Goal: Task Accomplishment & Management: Complete application form

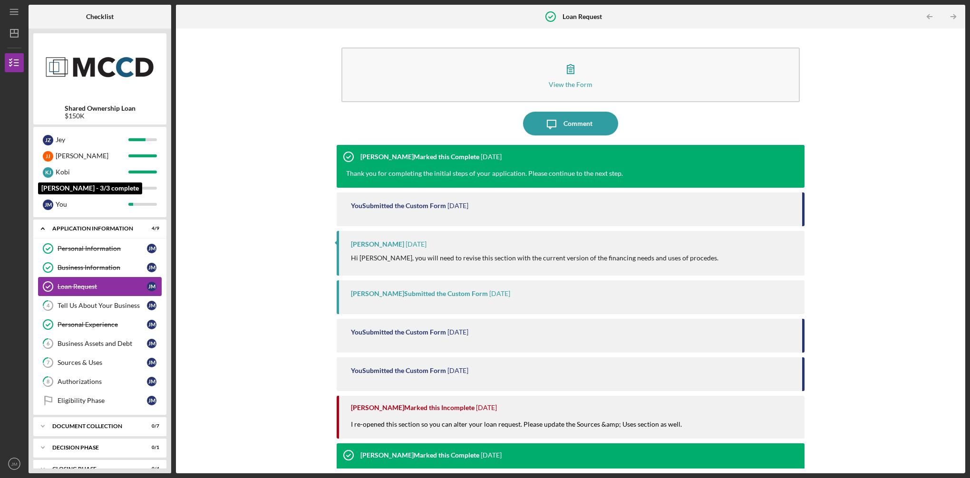
scroll to position [37, 0]
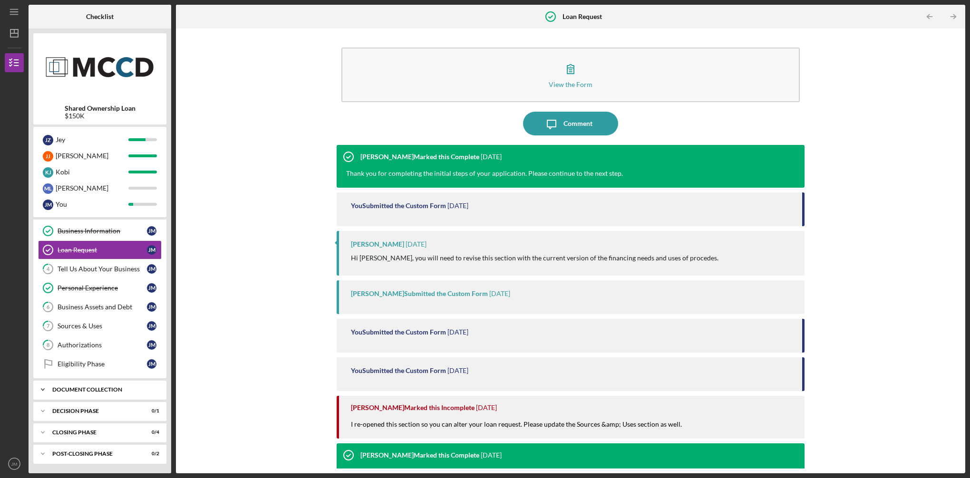
click at [94, 392] on div "Document Collection" at bounding box center [103, 390] width 102 height 6
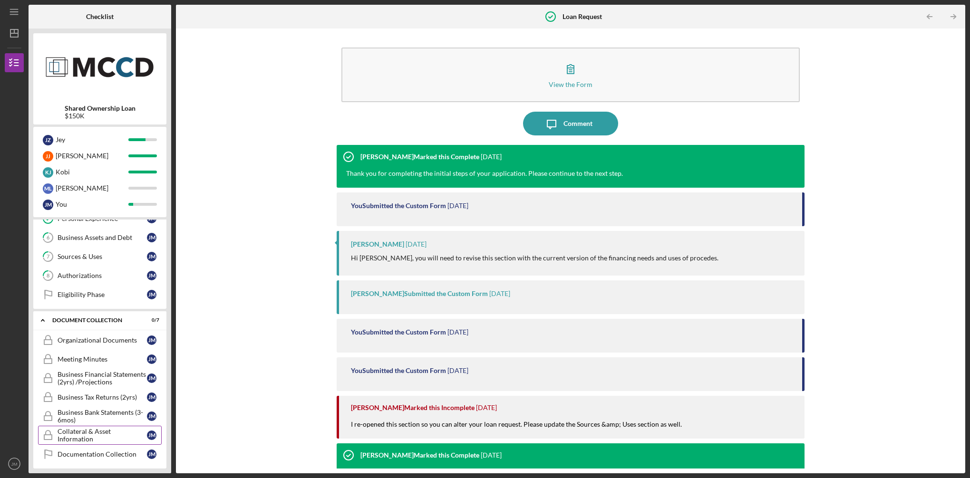
scroll to position [175, 0]
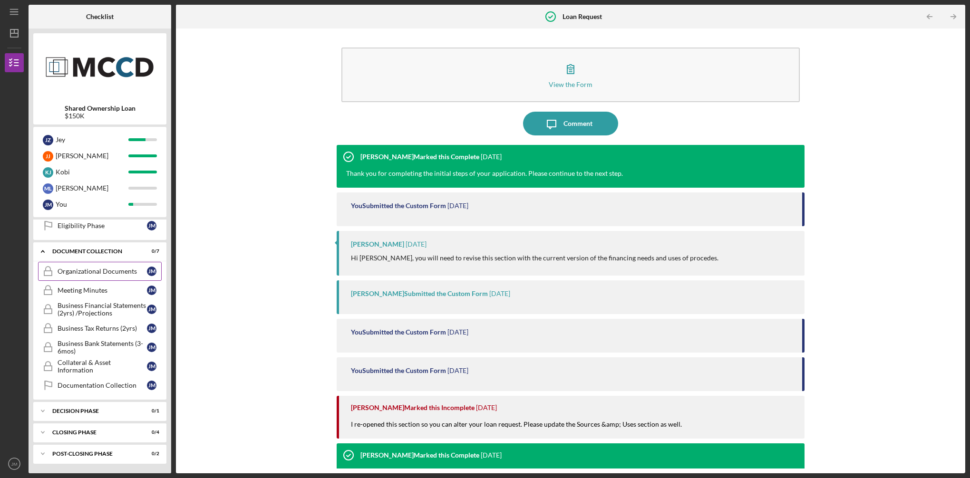
click at [87, 271] on div "Organizational Documents" at bounding box center [102, 272] width 89 height 8
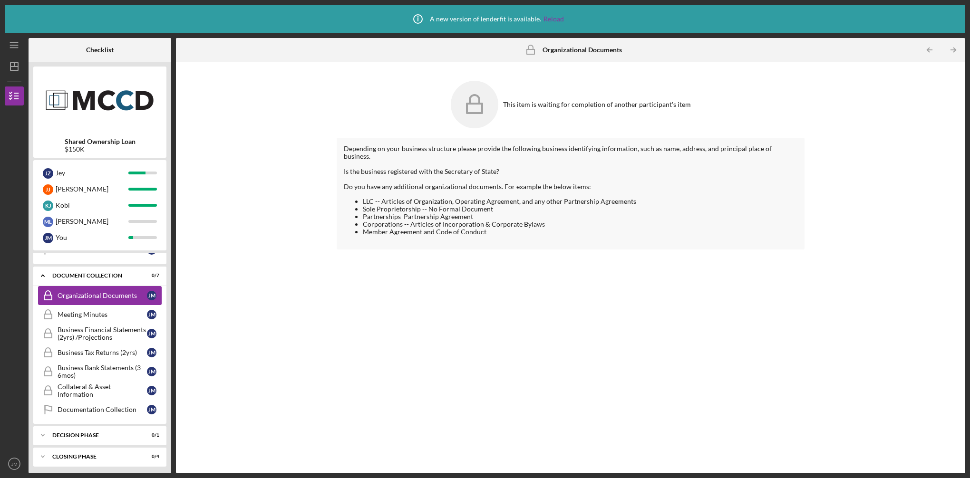
scroll to position [184, 0]
click at [929, 52] on polyline "button" at bounding box center [928, 50] width 2 height 4
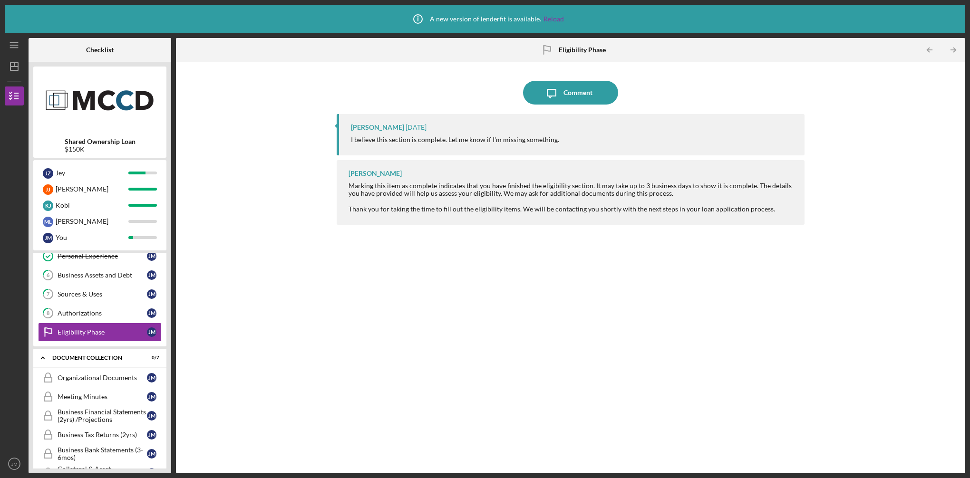
scroll to position [104, 0]
click at [91, 309] on div "Authorizations" at bounding box center [102, 312] width 89 height 8
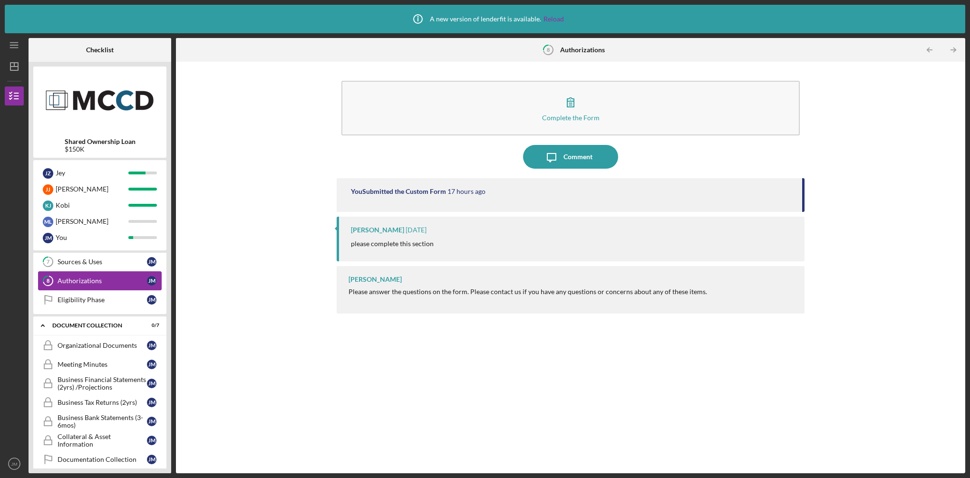
scroll to position [135, 0]
click at [89, 340] on div "Organizational Documents" at bounding box center [102, 344] width 89 height 8
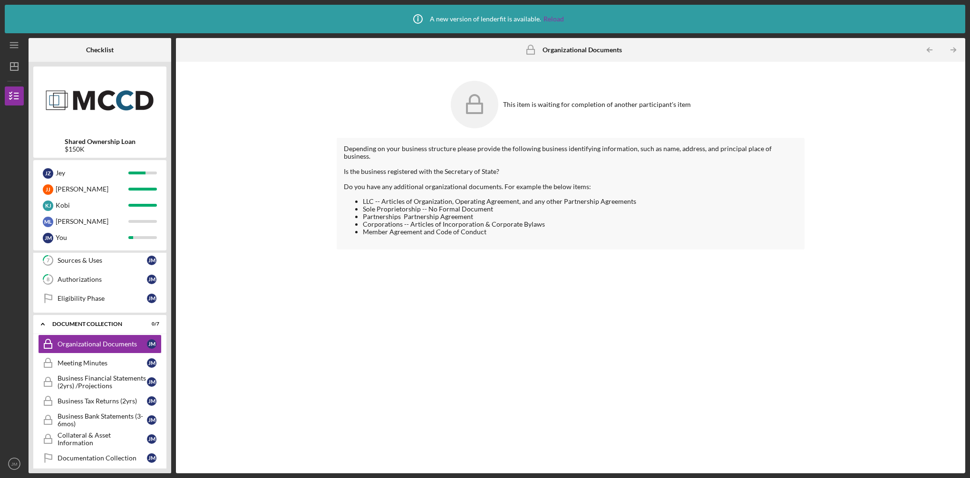
click at [482, 106] on rect at bounding box center [474, 109] width 15 height 10
click at [112, 361] on div "Meeting Minutes" at bounding box center [102, 363] width 89 height 8
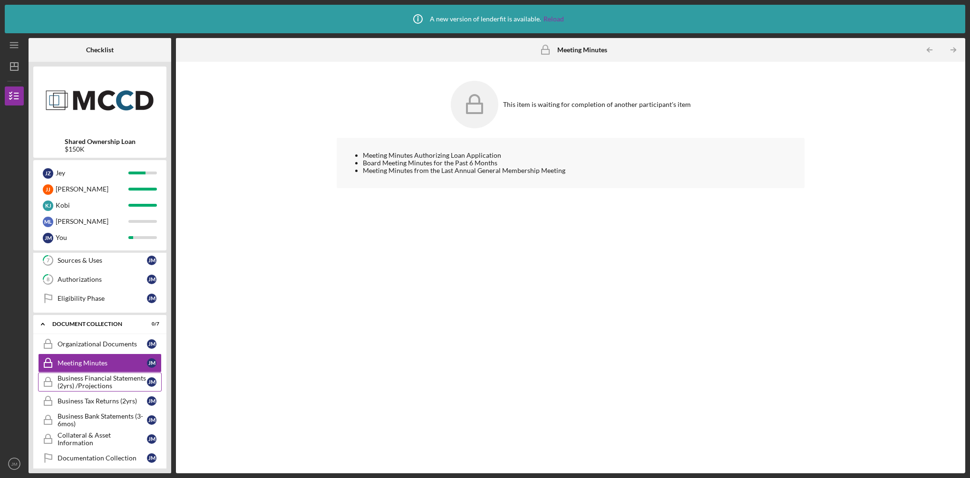
click at [99, 383] on div "Business Financial Statements (2yrs) /Projections" at bounding box center [102, 382] width 89 height 15
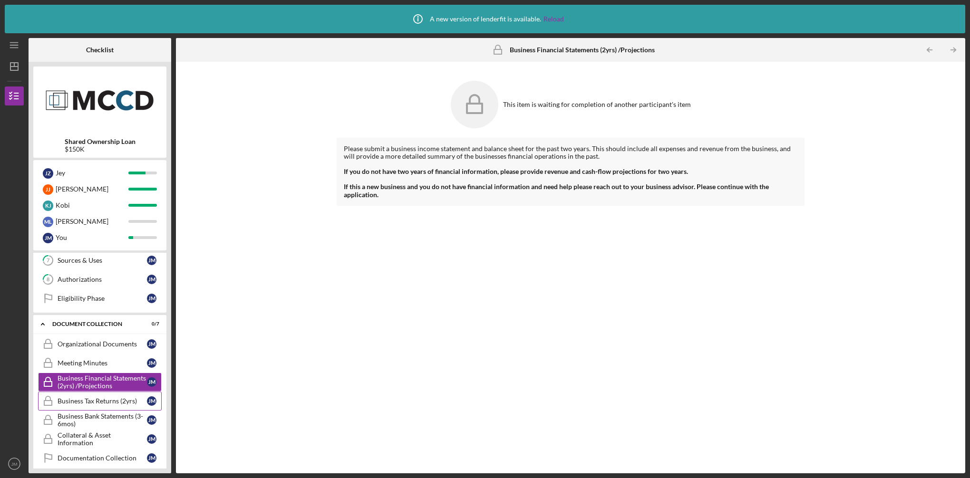
click at [94, 399] on div "Business Tax Returns (2yrs)" at bounding box center [102, 401] width 89 height 8
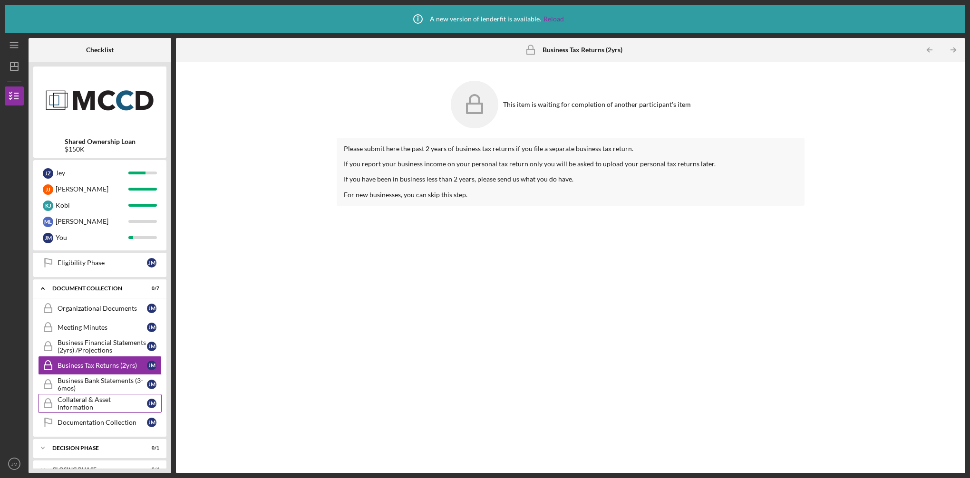
scroll to position [172, 0]
click at [96, 390] on div "Business Bank Statements (3-6mos)" at bounding box center [102, 383] width 89 height 15
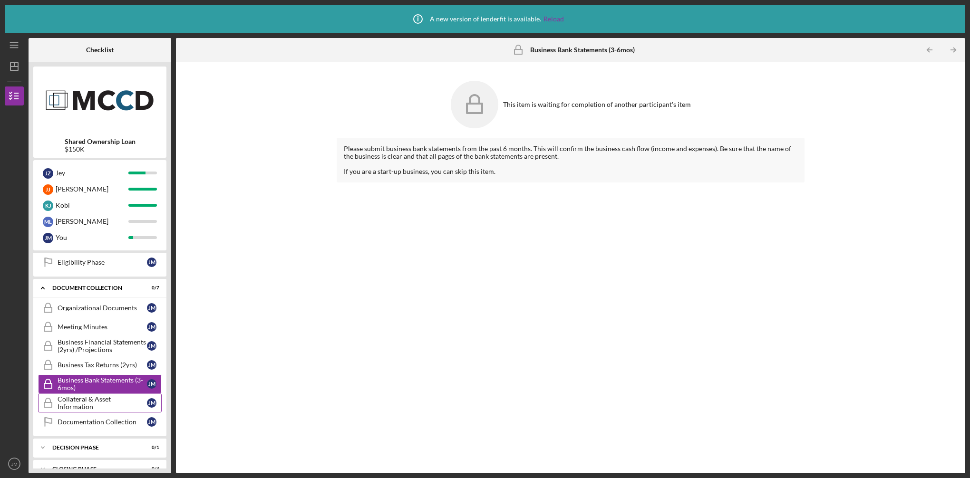
click at [95, 405] on div "Collateral & Asset Information" at bounding box center [102, 402] width 89 height 15
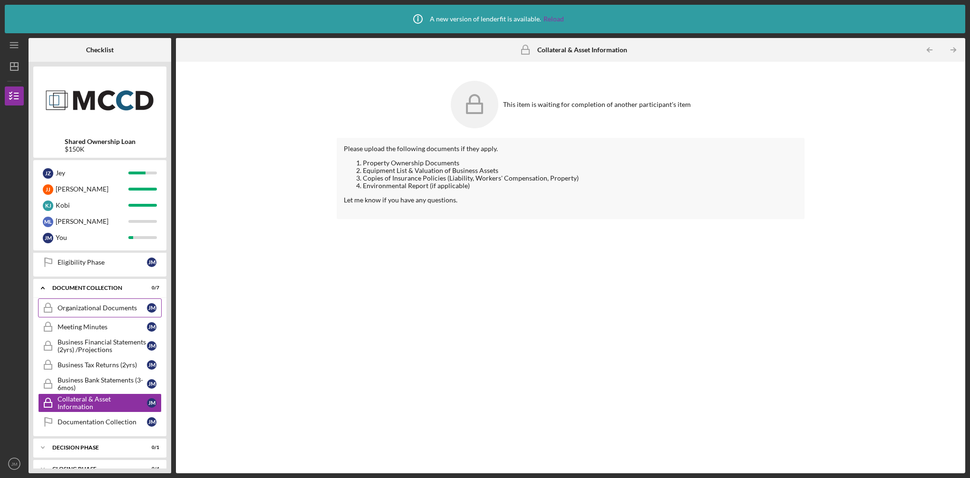
click at [107, 317] on link "Organizational Documents Organizational Documents [PERSON_NAME]" at bounding box center [100, 308] width 124 height 19
